Goal: Information Seeking & Learning: Check status

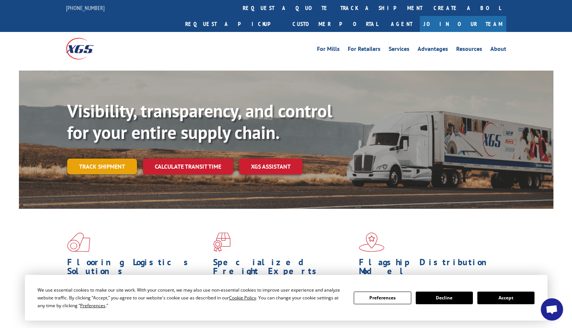
click at [89, 159] on link "Track shipment" at bounding box center [102, 167] width 70 height 16
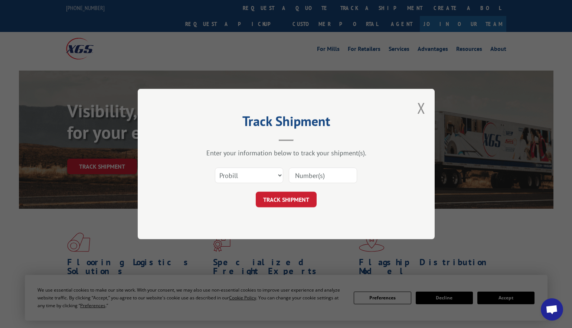
click at [309, 174] on input at bounding box center [323, 176] width 68 height 16
paste input "17235276BOL"
type input "17235276BOL"
click at [296, 198] on button "TRACK SHIPMENT" at bounding box center [286, 200] width 61 height 16
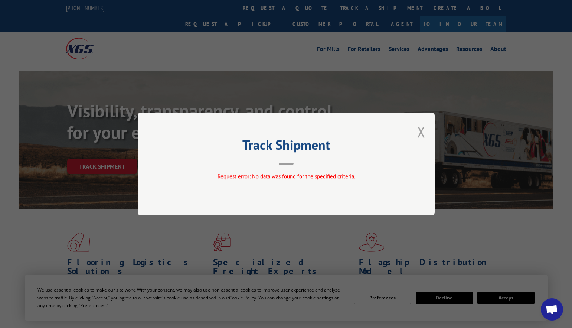
click at [423, 133] on button "Close modal" at bounding box center [421, 132] width 8 height 20
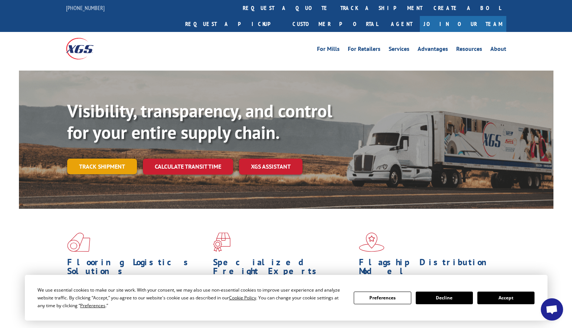
click at [102, 159] on link "Track shipment" at bounding box center [102, 167] width 70 height 16
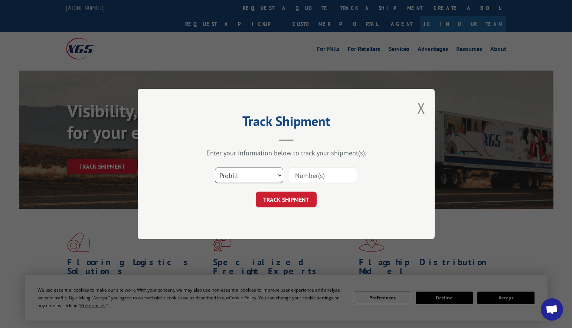
click at [276, 178] on select "Select category... Probill BOL PO" at bounding box center [249, 176] width 68 height 16
select select "po"
click at [215, 168] on select "Select category... Probill BOL PO" at bounding box center [249, 176] width 68 height 16
click at [310, 175] on input at bounding box center [323, 176] width 68 height 16
paste input "17235276BOL"
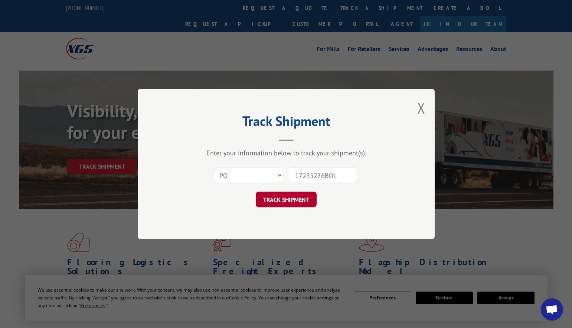
type input "17235276BOL"
click at [297, 198] on button "TRACK SHIPMENT" at bounding box center [286, 200] width 61 height 16
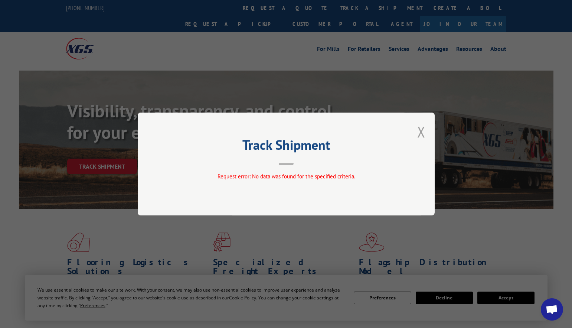
click at [424, 133] on button "Close modal" at bounding box center [421, 132] width 8 height 20
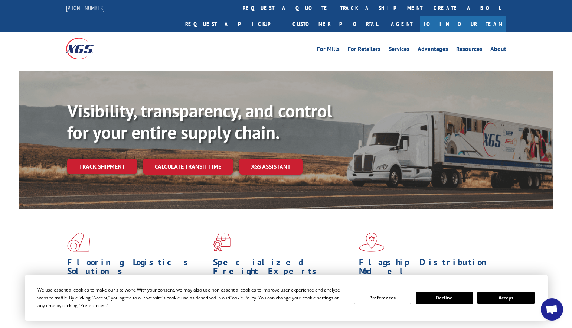
drag, startPoint x: 120, startPoint y: 150, endPoint x: 124, endPoint y: 150, distance: 3.7
click at [120, 159] on link "Track shipment" at bounding box center [102, 167] width 70 height 16
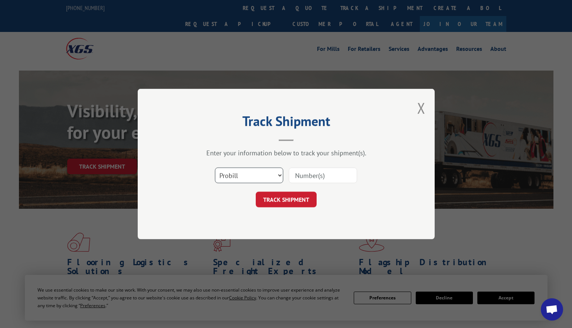
click at [283, 175] on select "Select category... Probill BOL PO" at bounding box center [249, 176] width 68 height 16
drag, startPoint x: 17, startPoint y: 206, endPoint x: 46, endPoint y: 206, distance: 28.6
click at [17, 206] on div "Track Shipment Enter your information below to track your shipment(s). Select c…" at bounding box center [286, 164] width 572 height 328
click at [275, 175] on select "Select category... Probill BOL PO" at bounding box center [249, 176] width 68 height 16
select select "po"
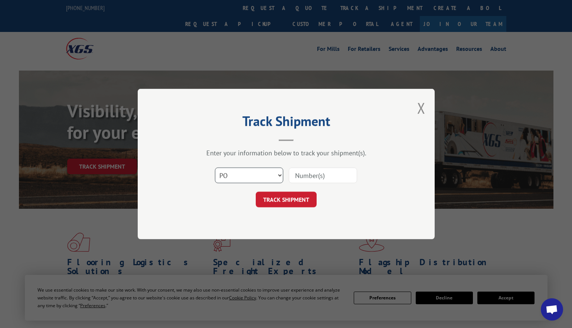
click at [215, 168] on select "Select category... Probill BOL PO" at bounding box center [249, 176] width 68 height 16
click at [319, 175] on input at bounding box center [323, 176] width 68 height 16
paste input "81557547"
type input "81557547"
click at [269, 201] on button "TRACK SHIPMENT" at bounding box center [286, 200] width 61 height 16
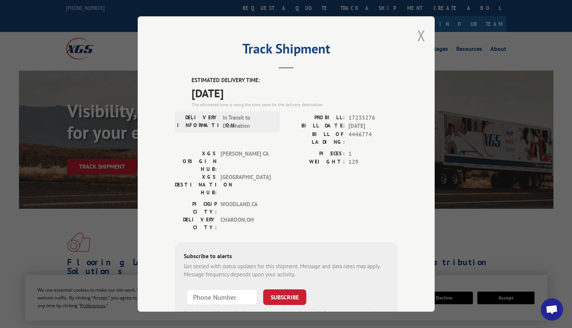
click at [419, 35] on button "Close modal" at bounding box center [421, 36] width 8 height 20
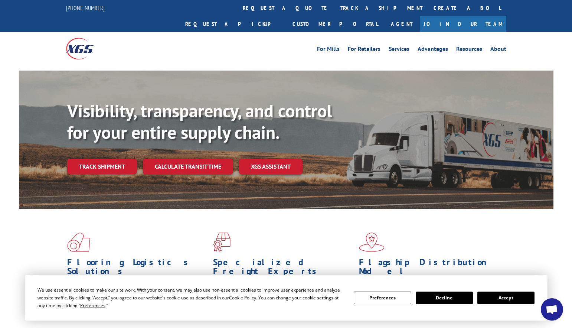
click at [4, 225] on div "Flooring Logistics Solutions As an industry carrier of choice, XGS has brought …" at bounding box center [286, 283] width 572 height 149
